Goal: Use online tool/utility: Utilize a website feature to perform a specific function

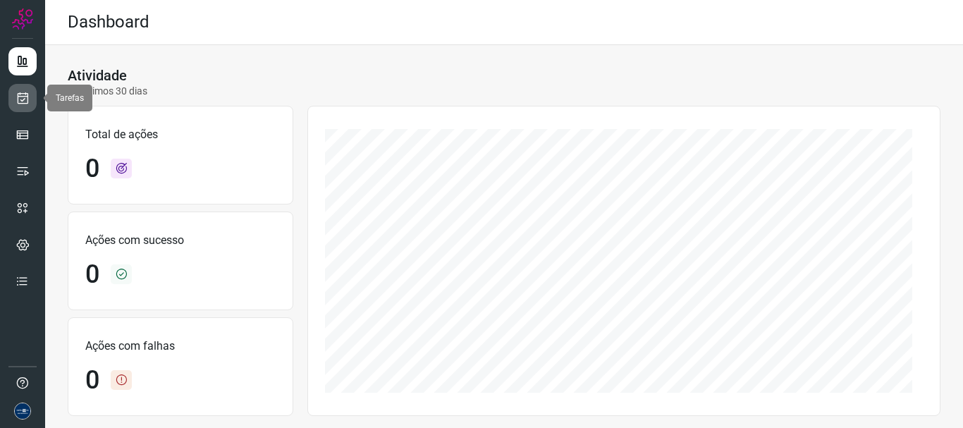
click at [23, 99] on icon at bounding box center [23, 98] width 15 height 14
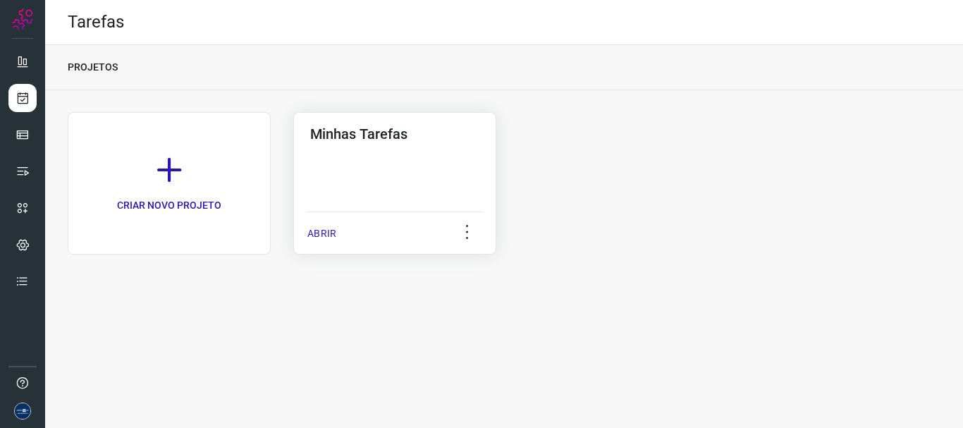
click at [331, 230] on p "ABRIR" at bounding box center [321, 233] width 29 height 15
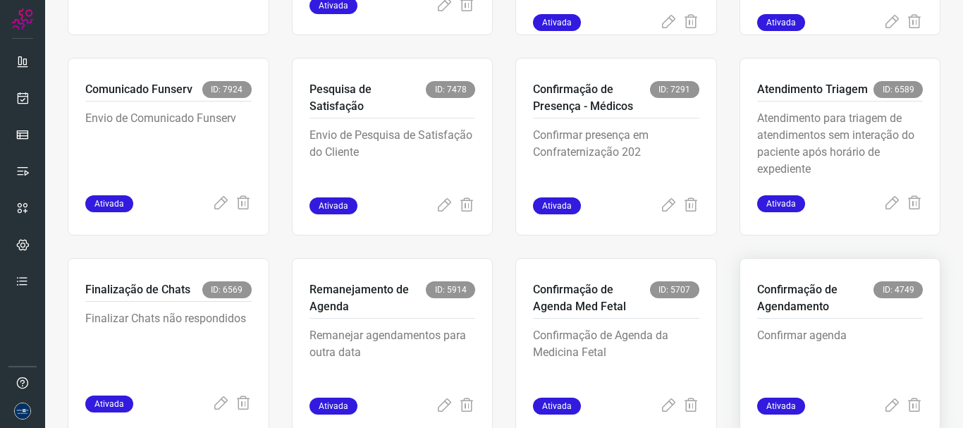
scroll to position [297, 0]
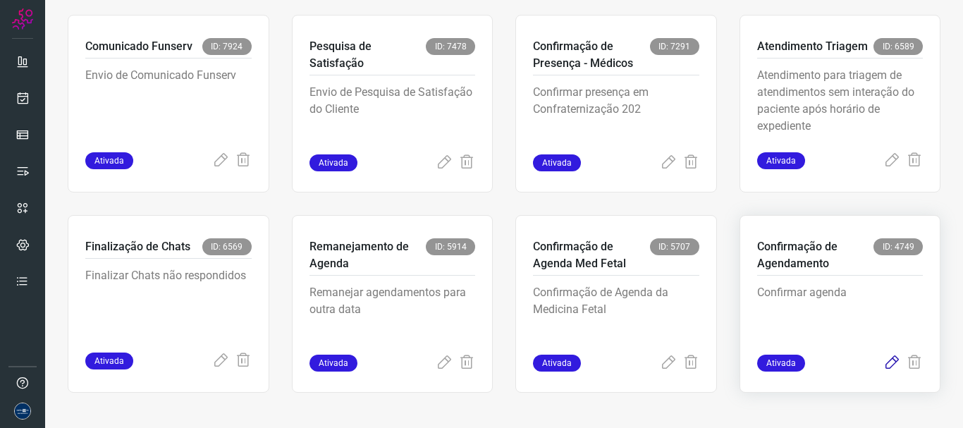
click at [887, 366] on icon at bounding box center [891, 362] width 17 height 17
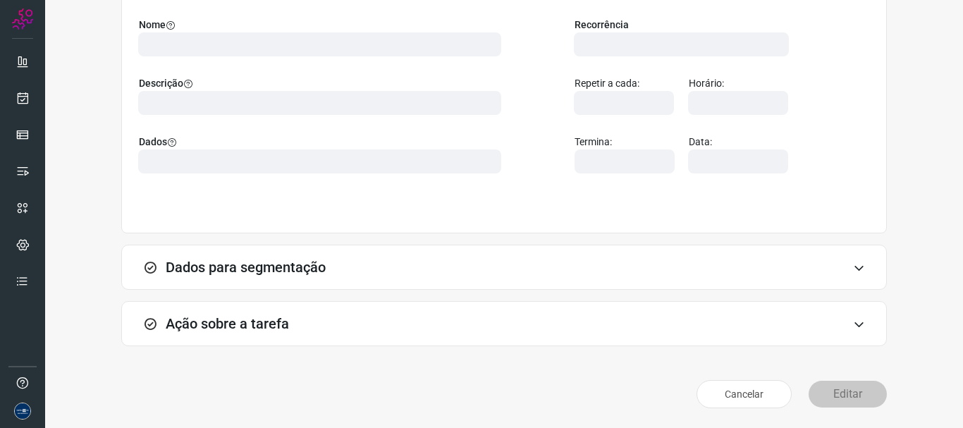
scroll to position [123, 0]
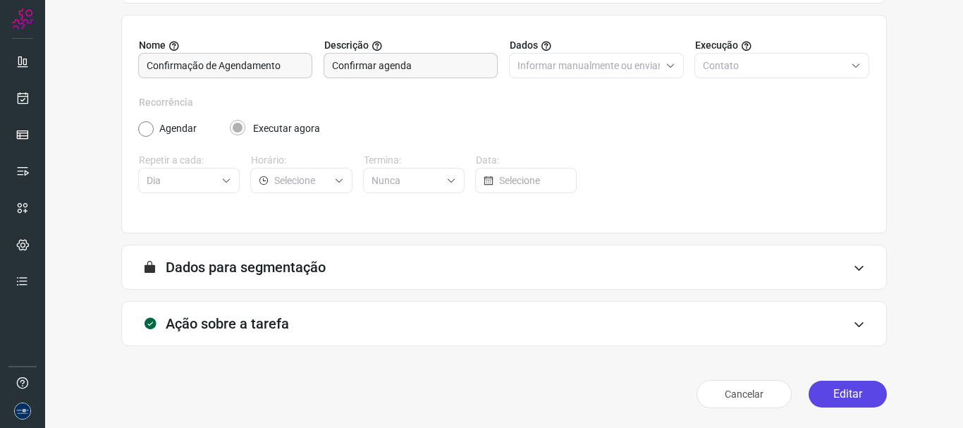
click at [834, 395] on button "Editar" at bounding box center [847, 394] width 78 height 27
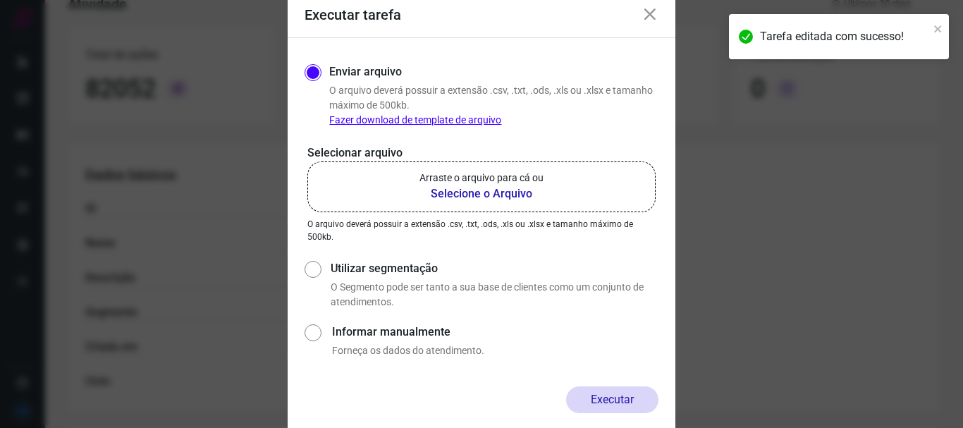
click at [488, 181] on p "Arraste o arquivo para cá ou" at bounding box center [481, 178] width 124 height 15
click at [0, 0] on input "Arraste o arquivo para cá ou Selecione o Arquivo" at bounding box center [0, 0] width 0 height 0
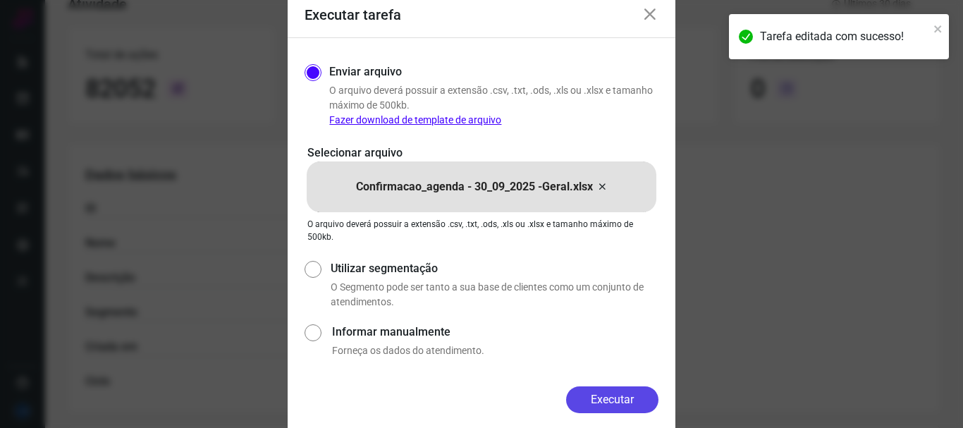
click at [614, 393] on button "Executar" at bounding box center [612, 399] width 92 height 27
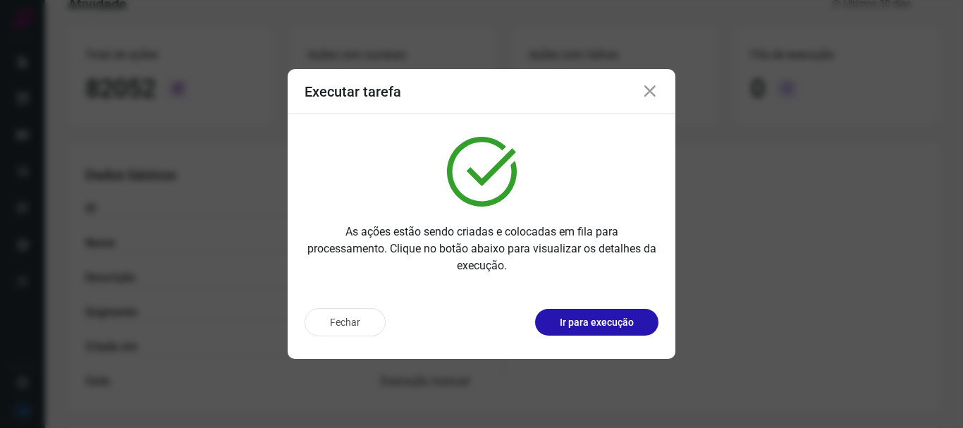
click at [653, 89] on icon at bounding box center [649, 91] width 17 height 17
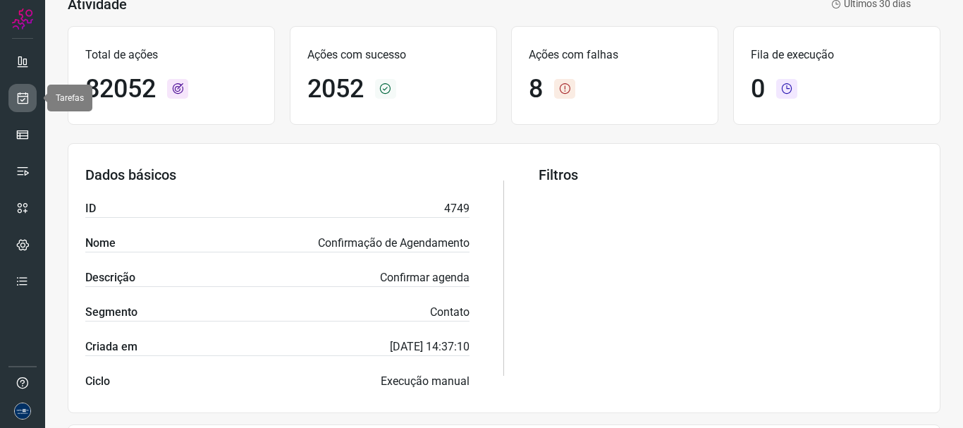
click at [29, 95] on icon at bounding box center [23, 98] width 15 height 14
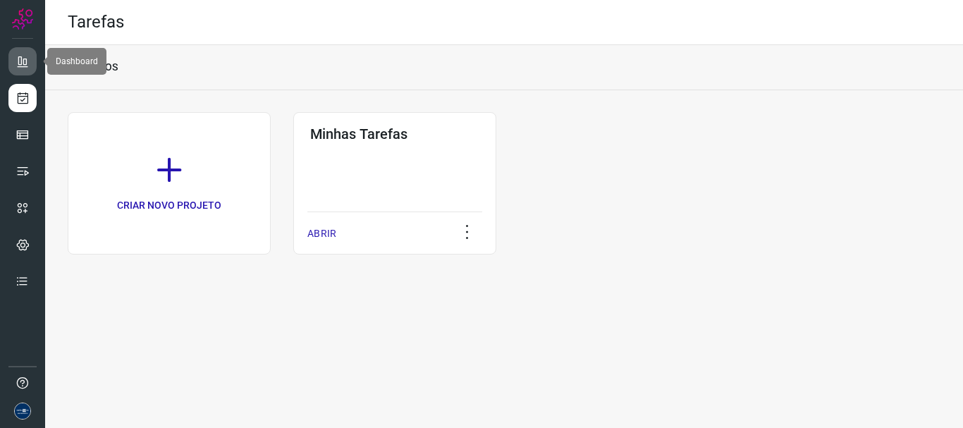
click at [14, 61] on link at bounding box center [22, 61] width 28 height 28
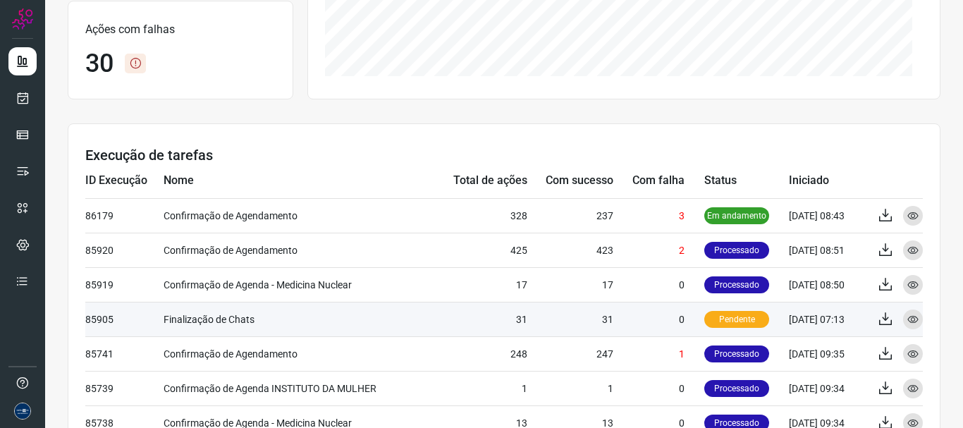
scroll to position [317, 0]
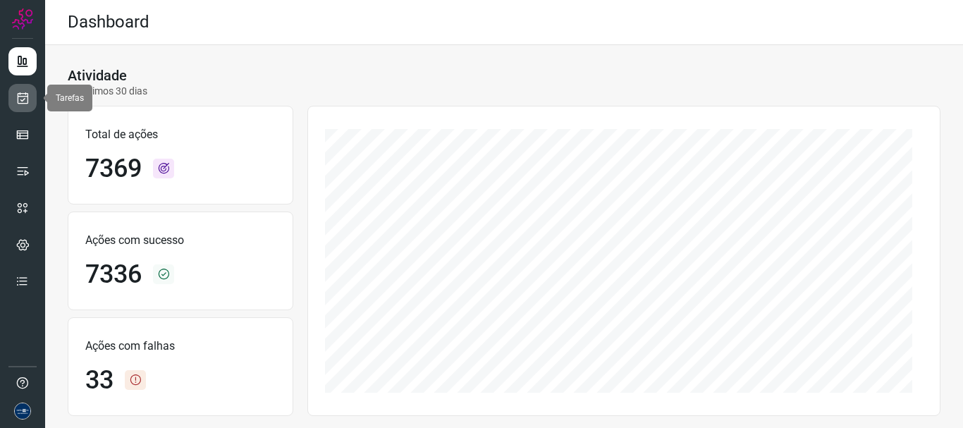
click at [25, 101] on icon at bounding box center [23, 98] width 15 height 14
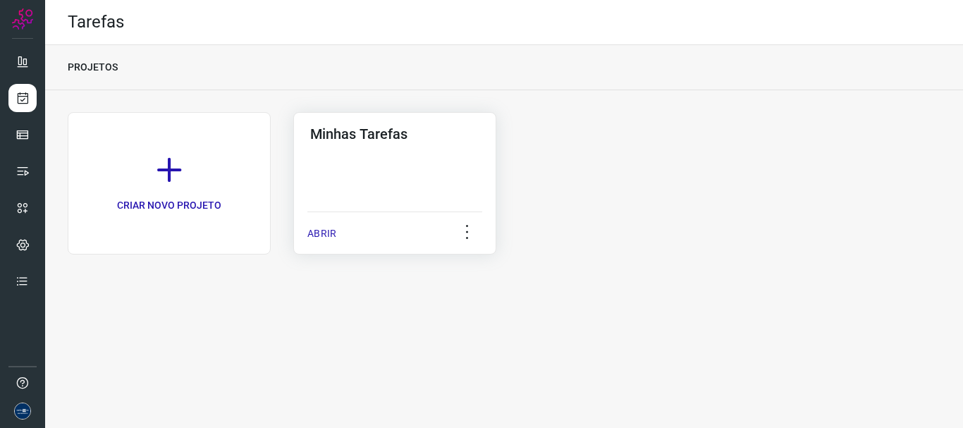
click at [325, 232] on p "ABRIR" at bounding box center [321, 233] width 29 height 15
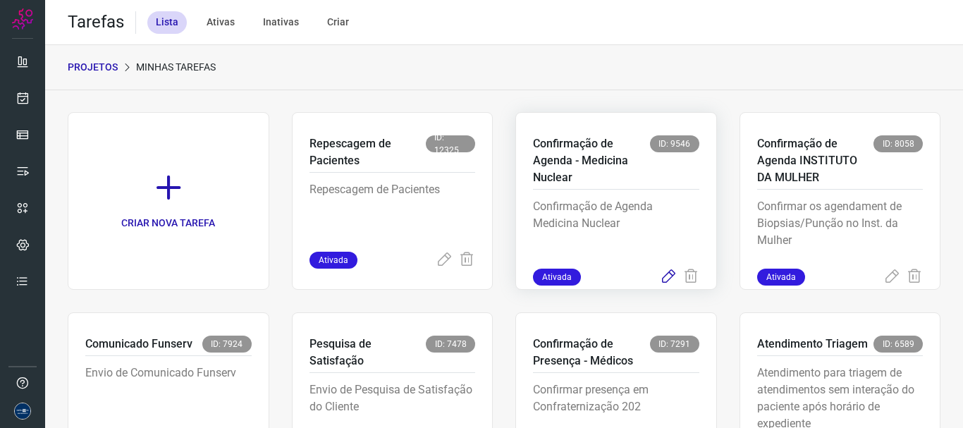
click at [663, 273] on icon at bounding box center [668, 276] width 17 height 17
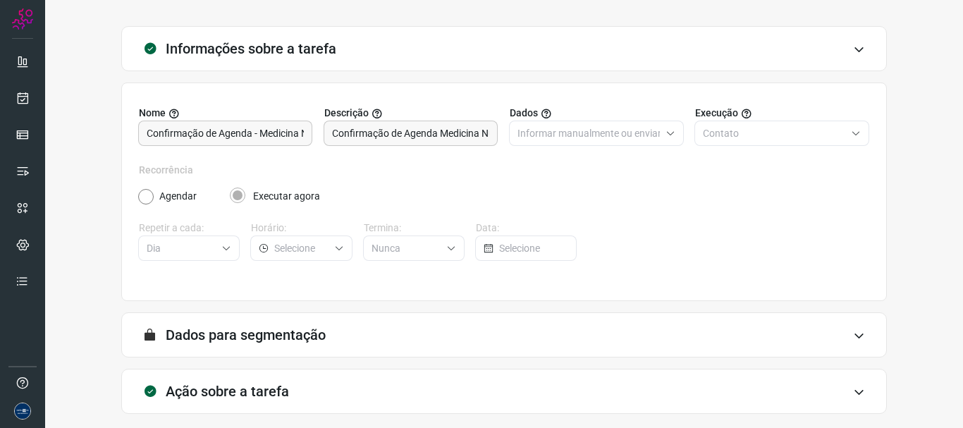
scroll to position [123, 0]
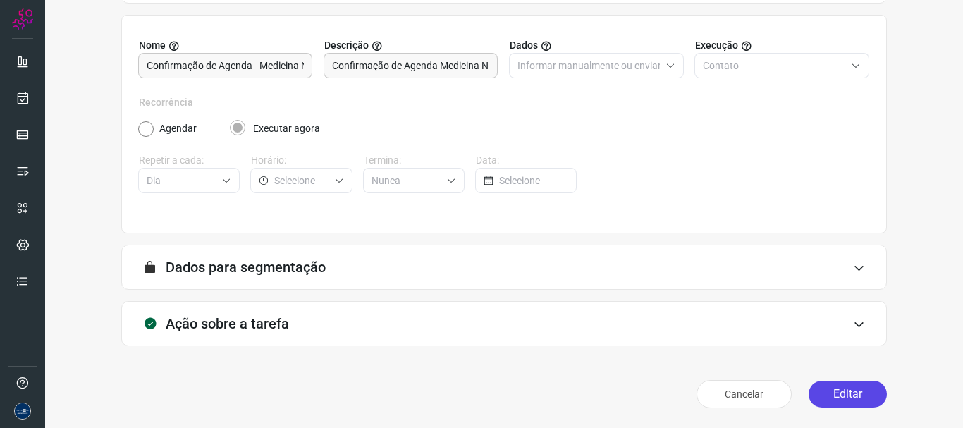
click at [817, 391] on button "Editar" at bounding box center [847, 394] width 78 height 27
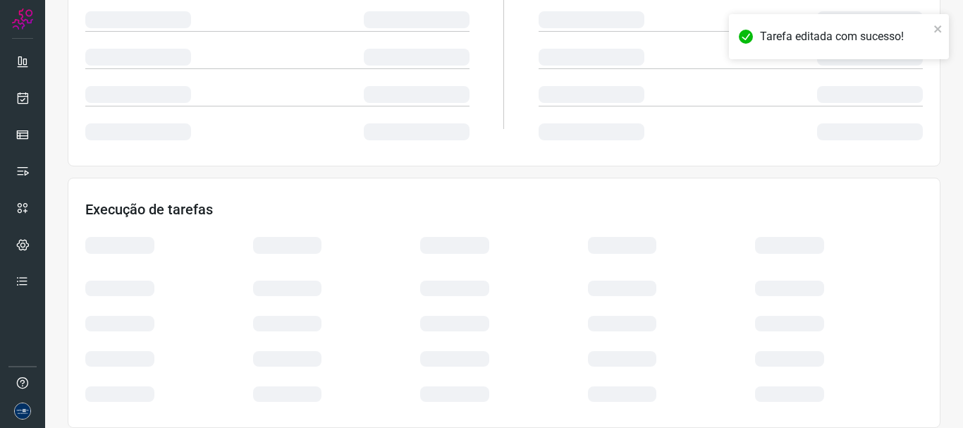
scroll to position [326, 0]
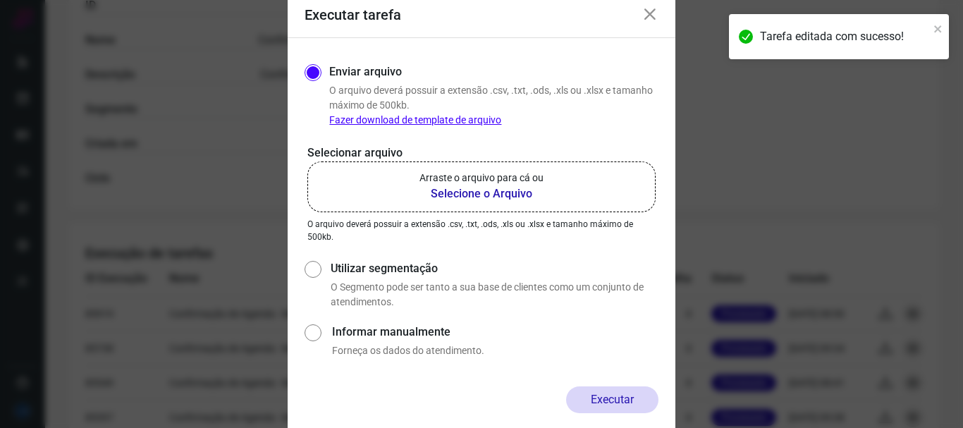
click at [533, 192] on b "Selecione o Arquivo" at bounding box center [481, 193] width 124 height 17
click at [0, 0] on input "Arraste o arquivo para cá ou Selecione o Arquivo" at bounding box center [0, 0] width 0 height 0
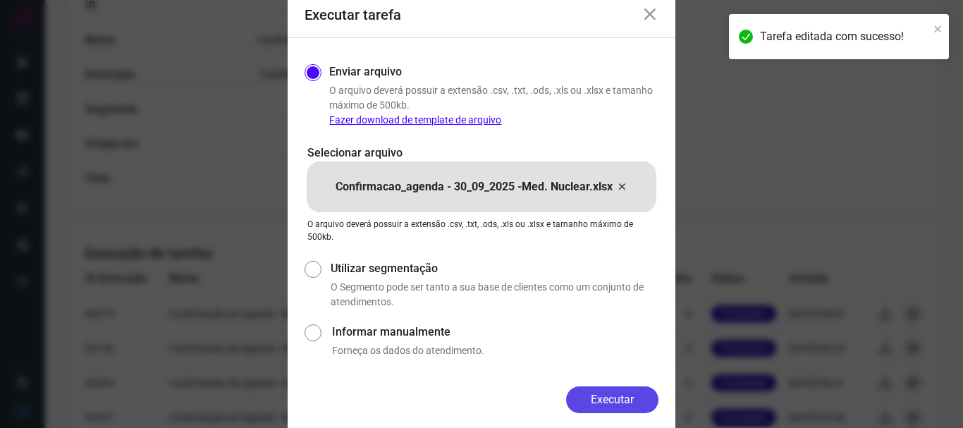
click at [628, 390] on button "Executar" at bounding box center [612, 399] width 92 height 27
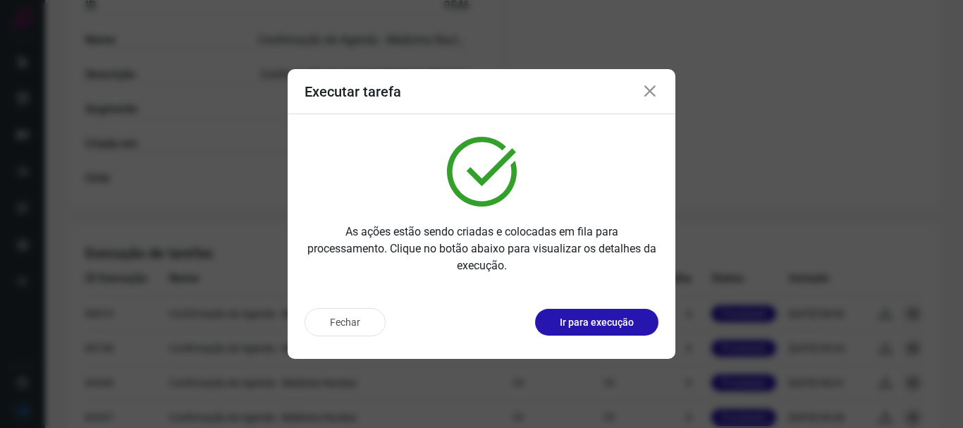
click at [650, 87] on icon at bounding box center [649, 91] width 17 height 17
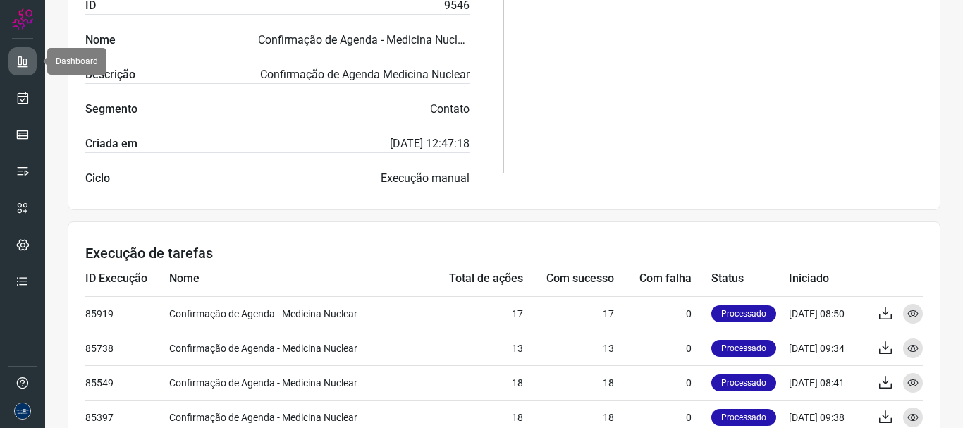
click at [18, 63] on icon at bounding box center [23, 61] width 14 height 14
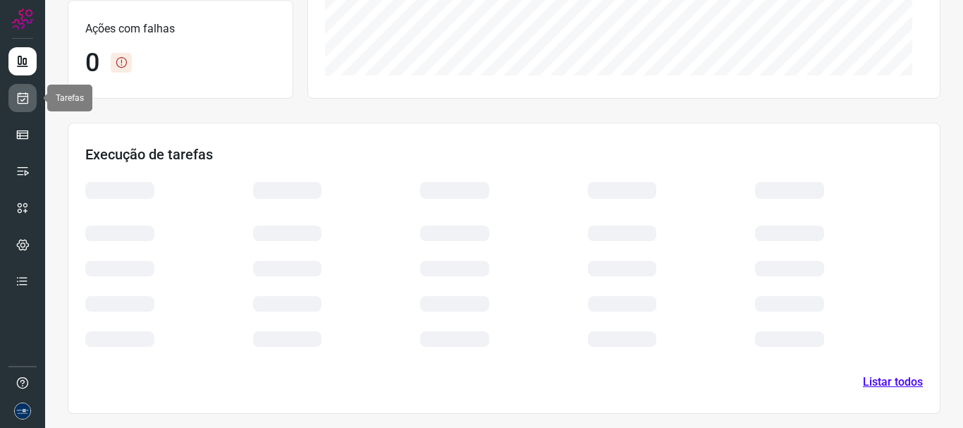
click at [23, 101] on icon at bounding box center [23, 98] width 15 height 14
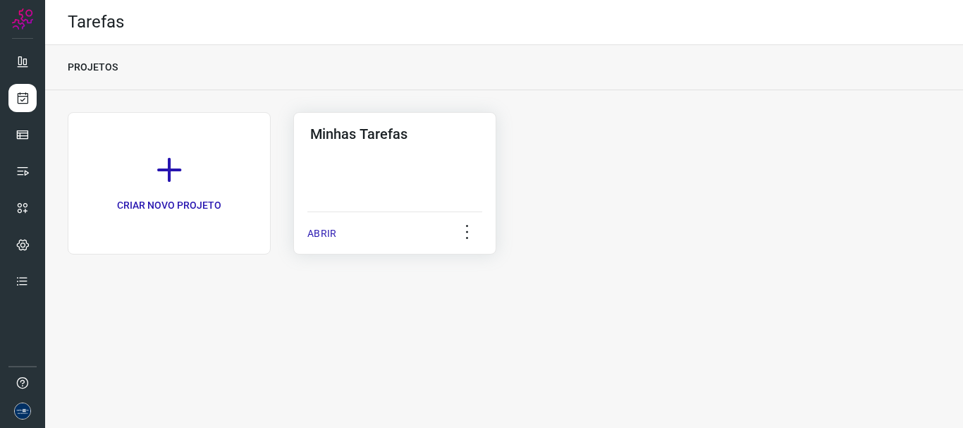
click at [322, 235] on p "ABRIR" at bounding box center [321, 233] width 29 height 15
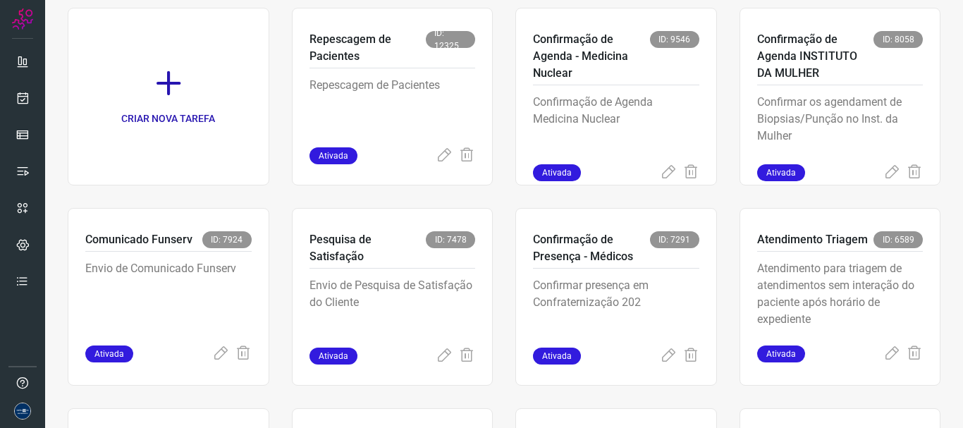
scroll to position [70, 0]
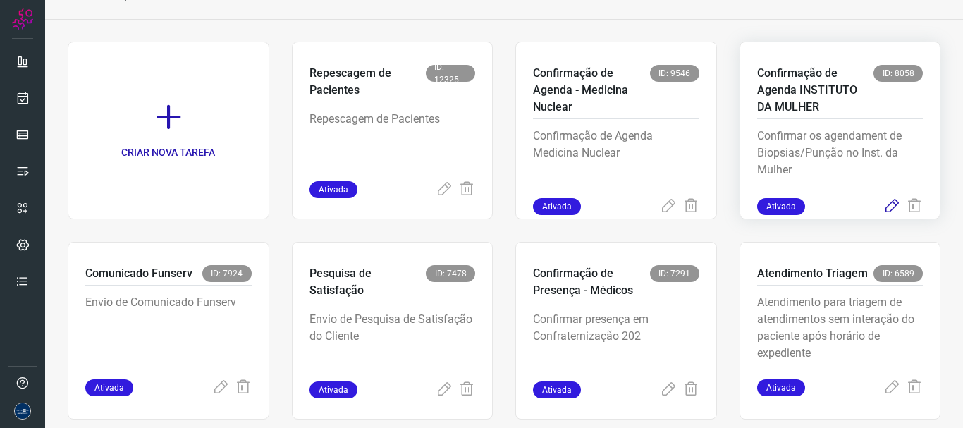
click at [883, 202] on icon at bounding box center [891, 206] width 17 height 17
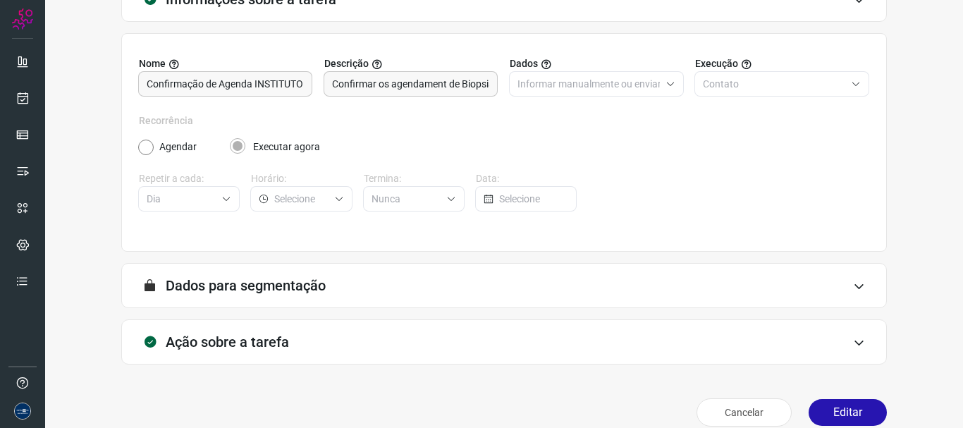
scroll to position [123, 0]
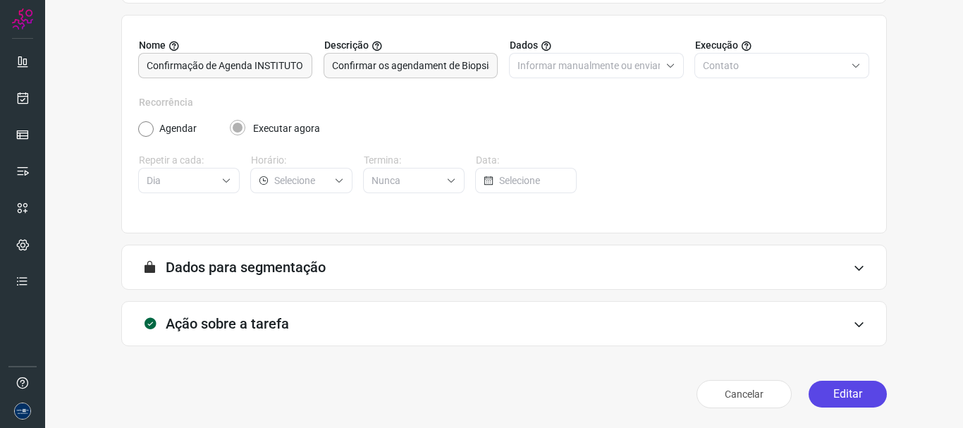
click at [837, 403] on button "Editar" at bounding box center [847, 394] width 78 height 27
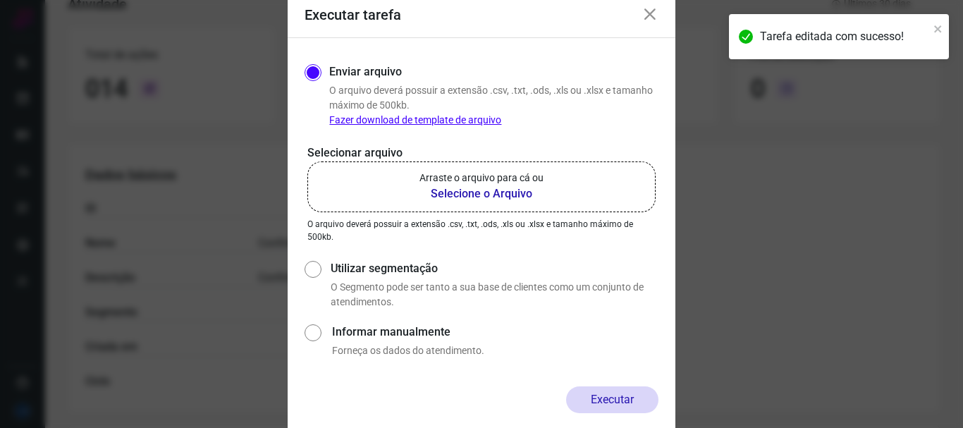
click at [502, 190] on b "Selecione o Arquivo" at bounding box center [481, 193] width 124 height 17
click at [0, 0] on input "Arraste o arquivo para cá ou Selecione o Arquivo" at bounding box center [0, 0] width 0 height 0
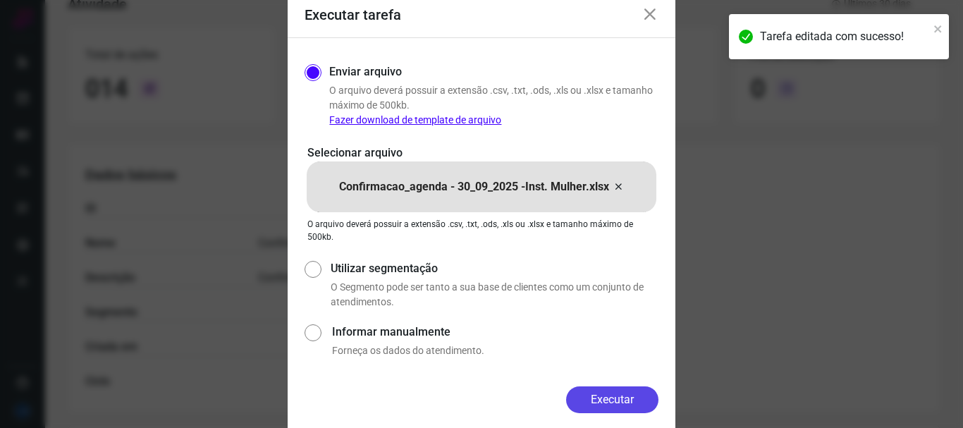
click at [614, 394] on button "Executar" at bounding box center [612, 399] width 92 height 27
